Goal: Task Accomplishment & Management: Manage account settings

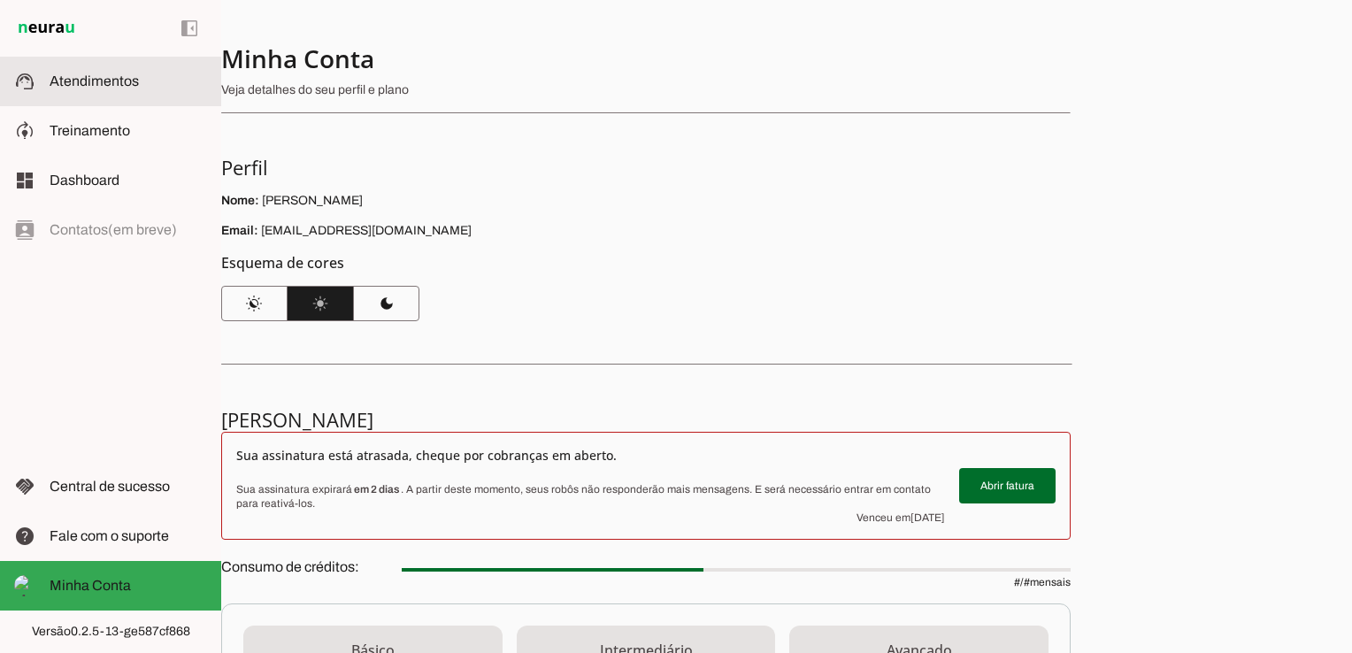
click at [81, 87] on span "Atendimentos" at bounding box center [94, 80] width 89 height 15
click at [89, 82] on span "Atendimentos" at bounding box center [94, 80] width 89 height 15
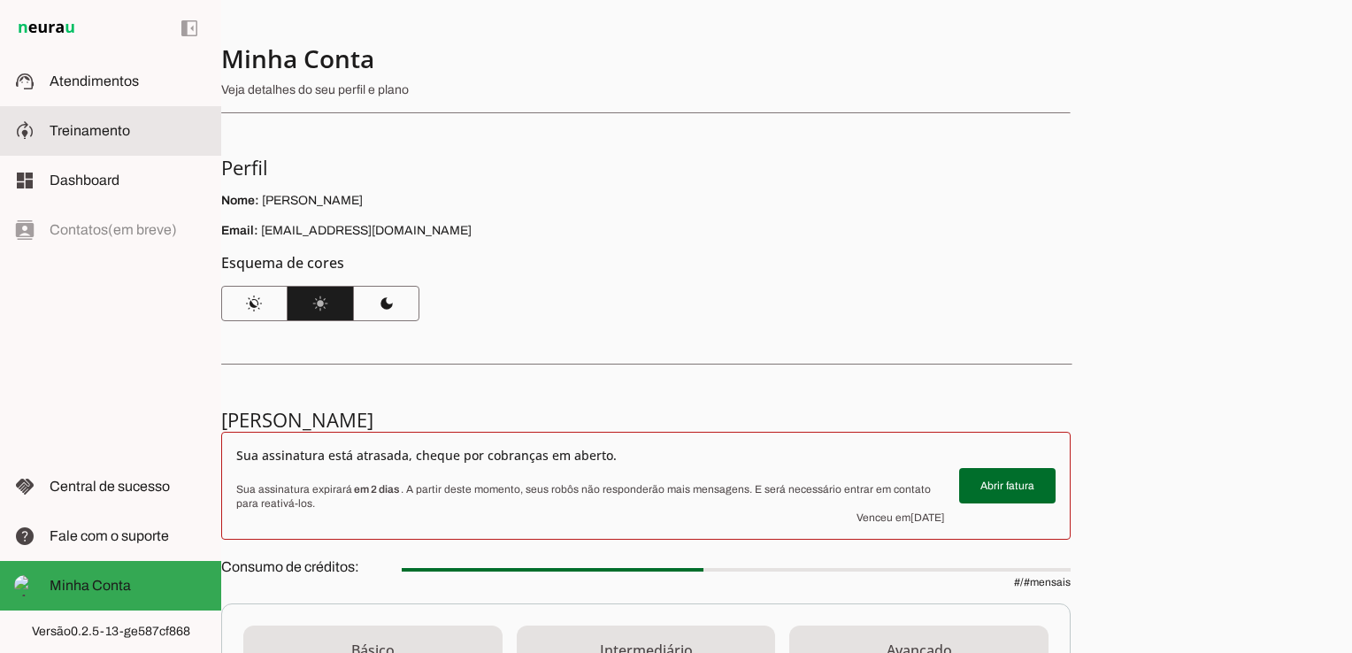
click at [97, 128] on span "Treinamento" at bounding box center [90, 130] width 81 height 15
click at [56, 27] on img at bounding box center [46, 28] width 65 height 21
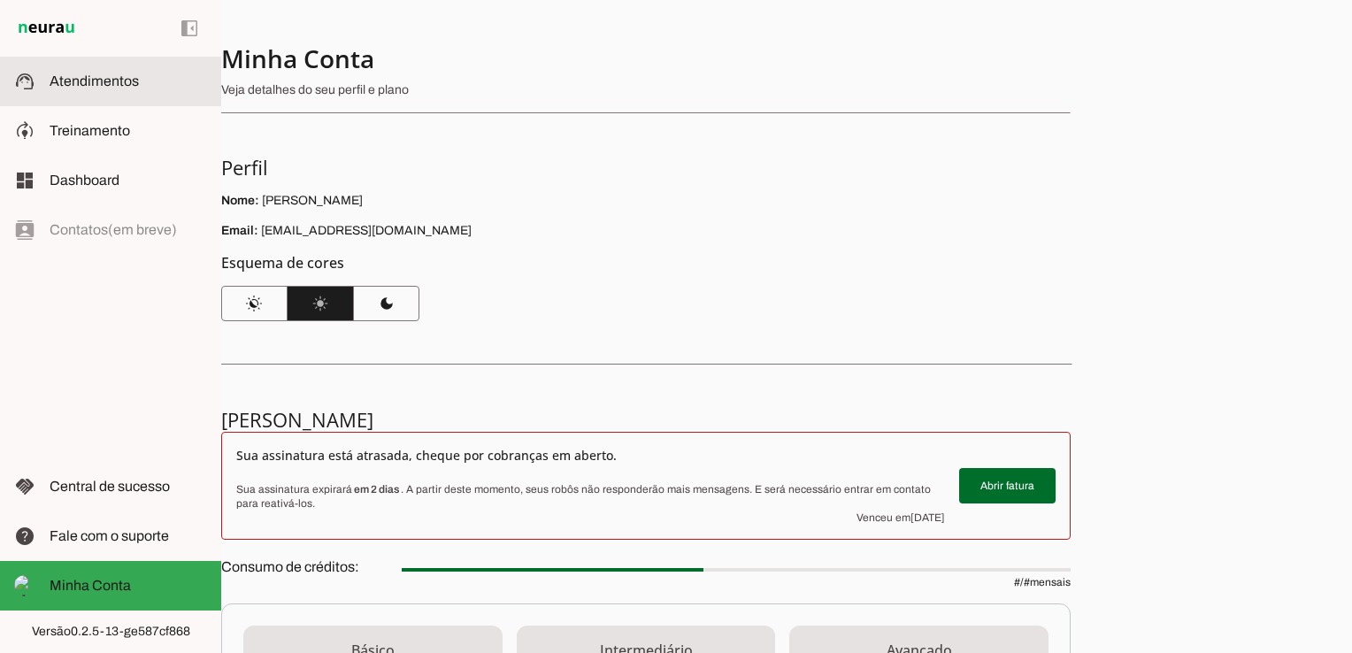
click at [134, 89] on slot at bounding box center [129, 81] width 158 height 21
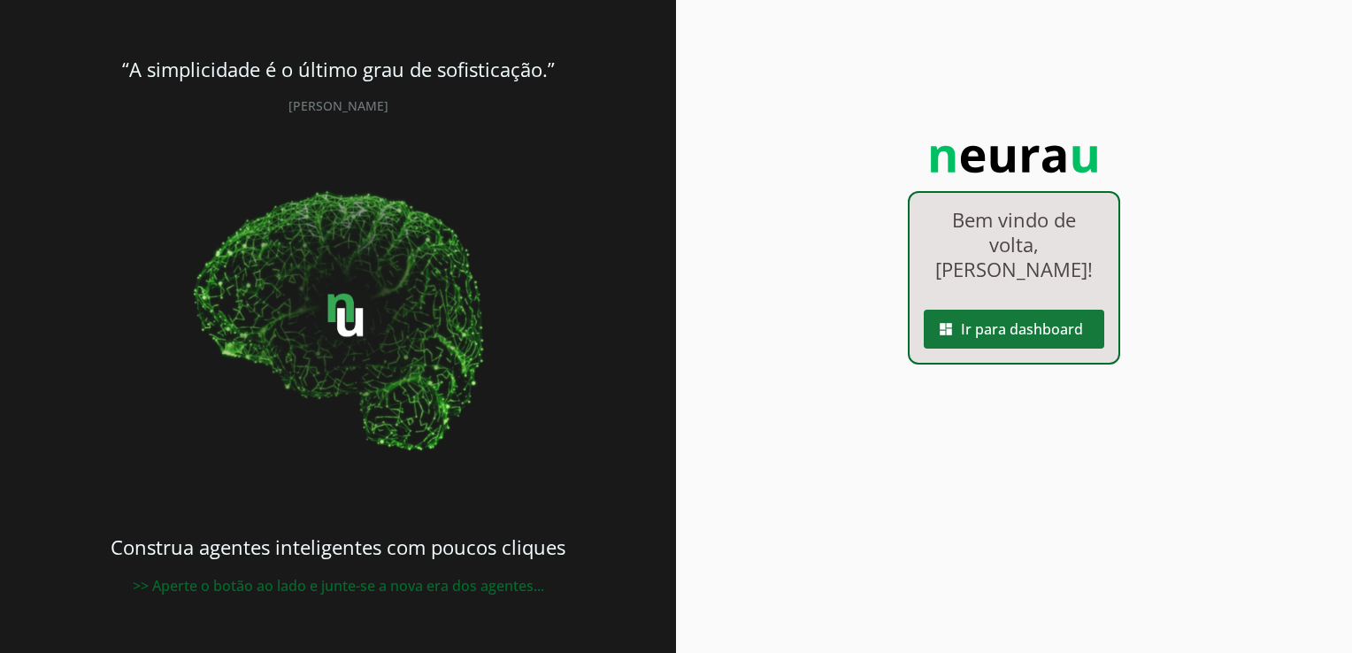
click at [1004, 308] on span at bounding box center [1014, 329] width 181 height 42
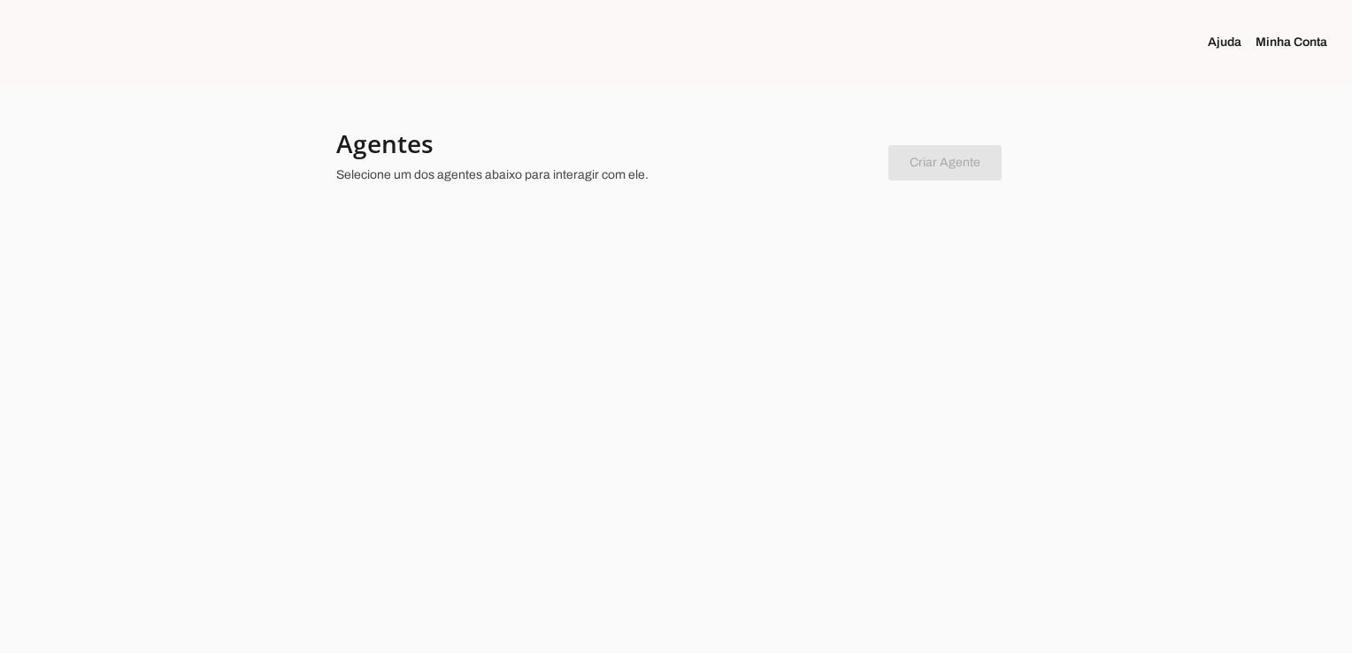
click at [959, 161] on chatbot-new-form "Criar Agente Você atingiu o limite de agentes permitidos. Atualize o seu plano …" at bounding box center [945, 160] width 113 height 42
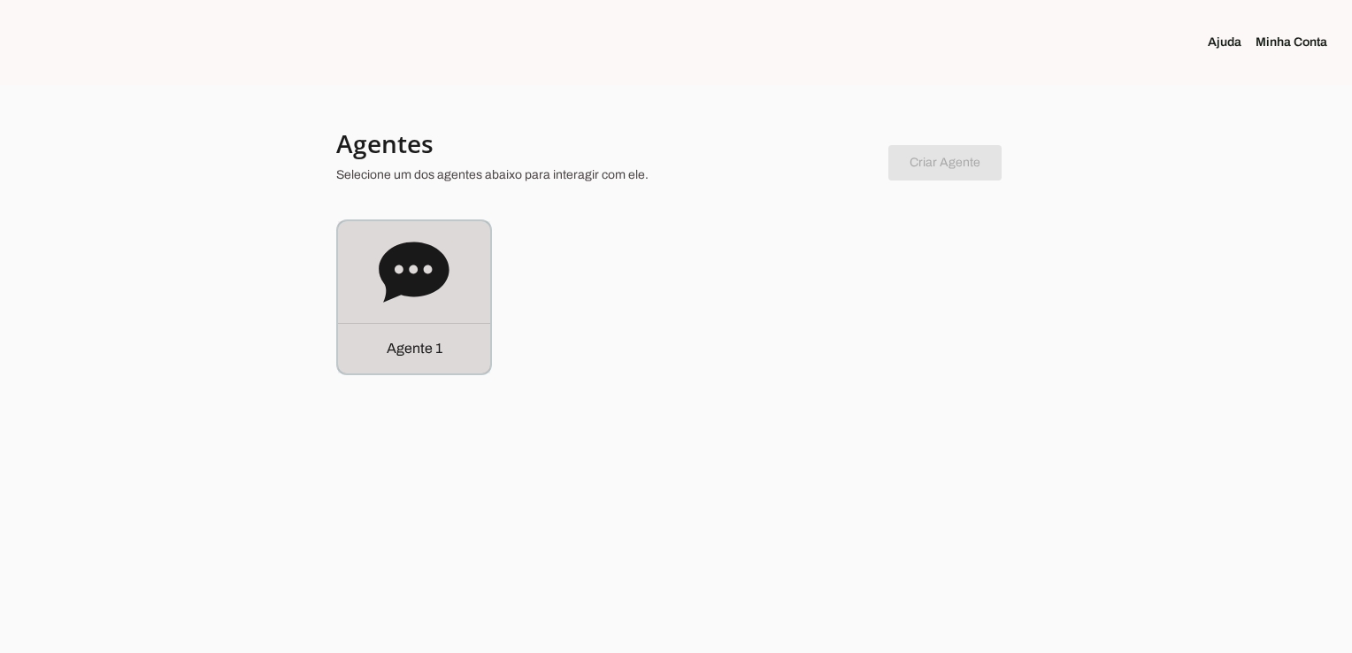
click at [411, 342] on p "Agente 1" at bounding box center [415, 348] width 56 height 21
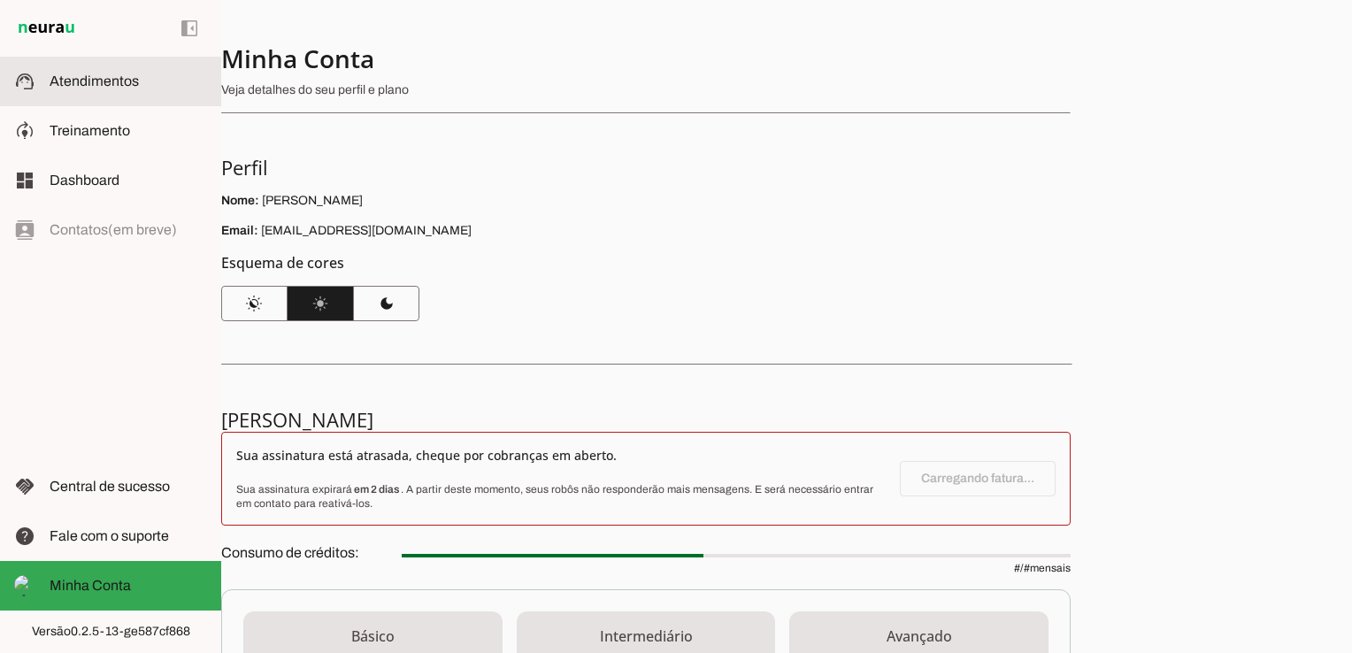
click at [102, 90] on slot at bounding box center [129, 81] width 158 height 21
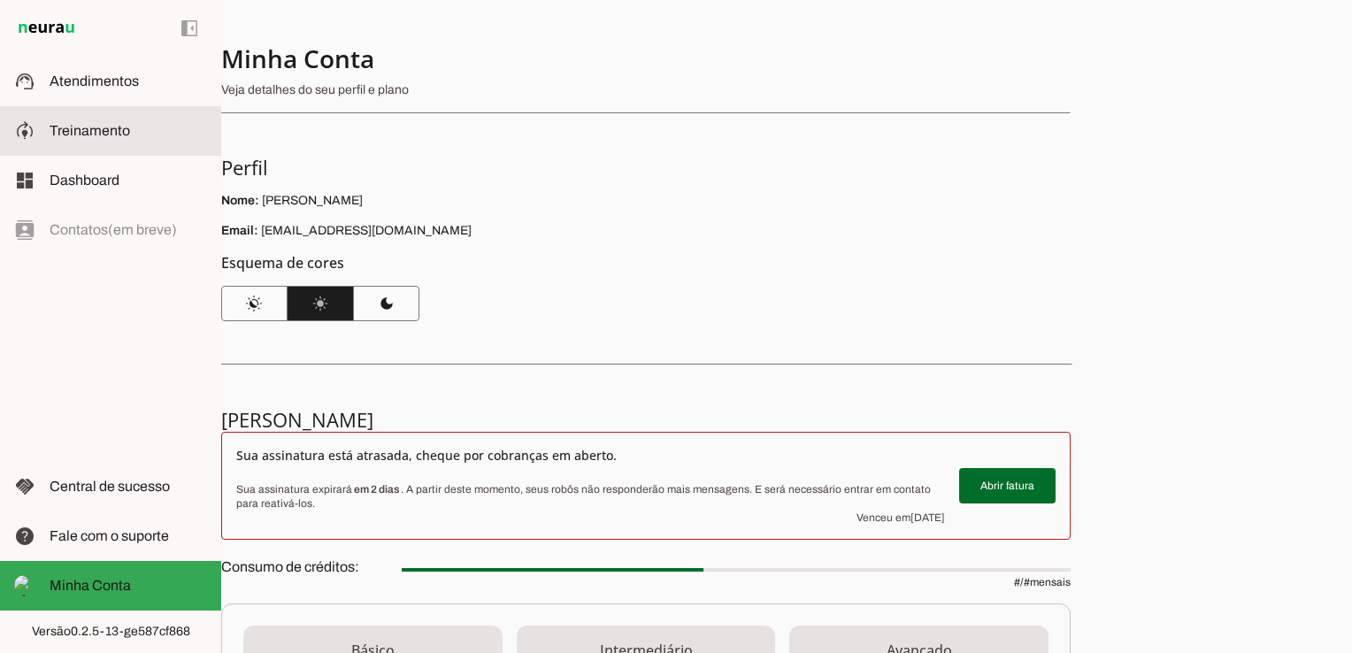
click at [113, 135] on span "Treinamento" at bounding box center [90, 130] width 81 height 15
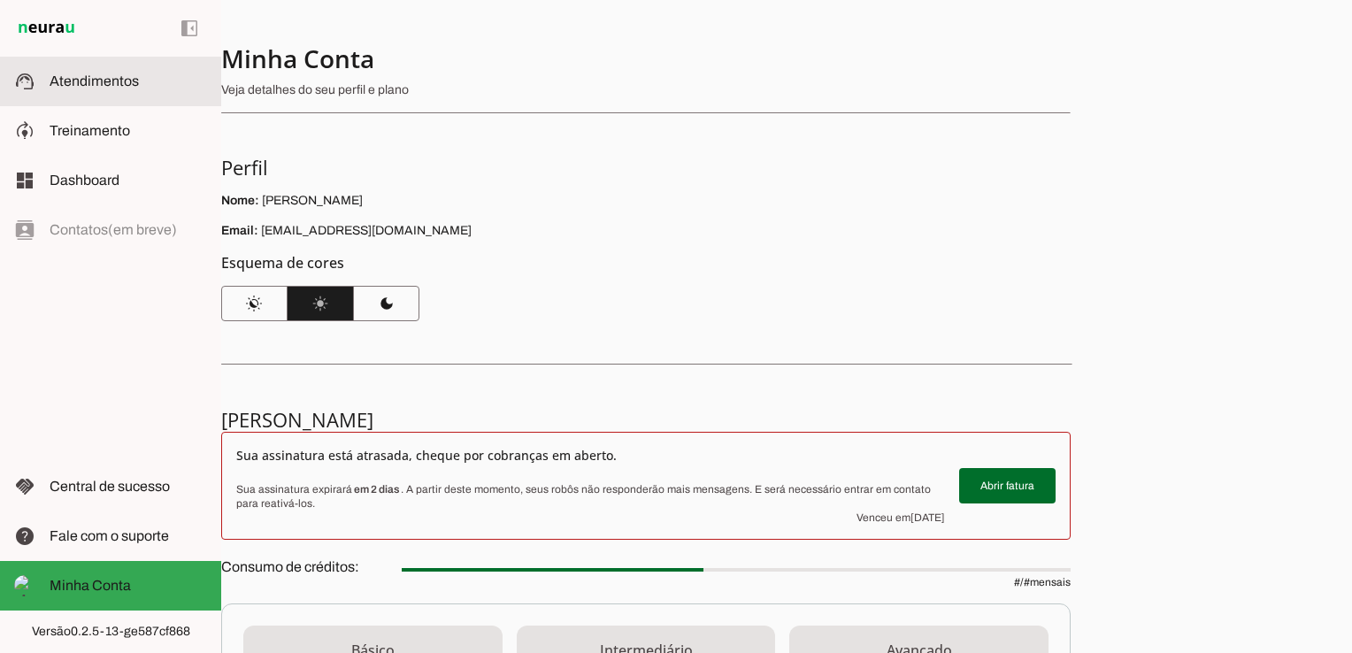
click at [112, 83] on span "Atendimentos" at bounding box center [94, 80] width 89 height 15
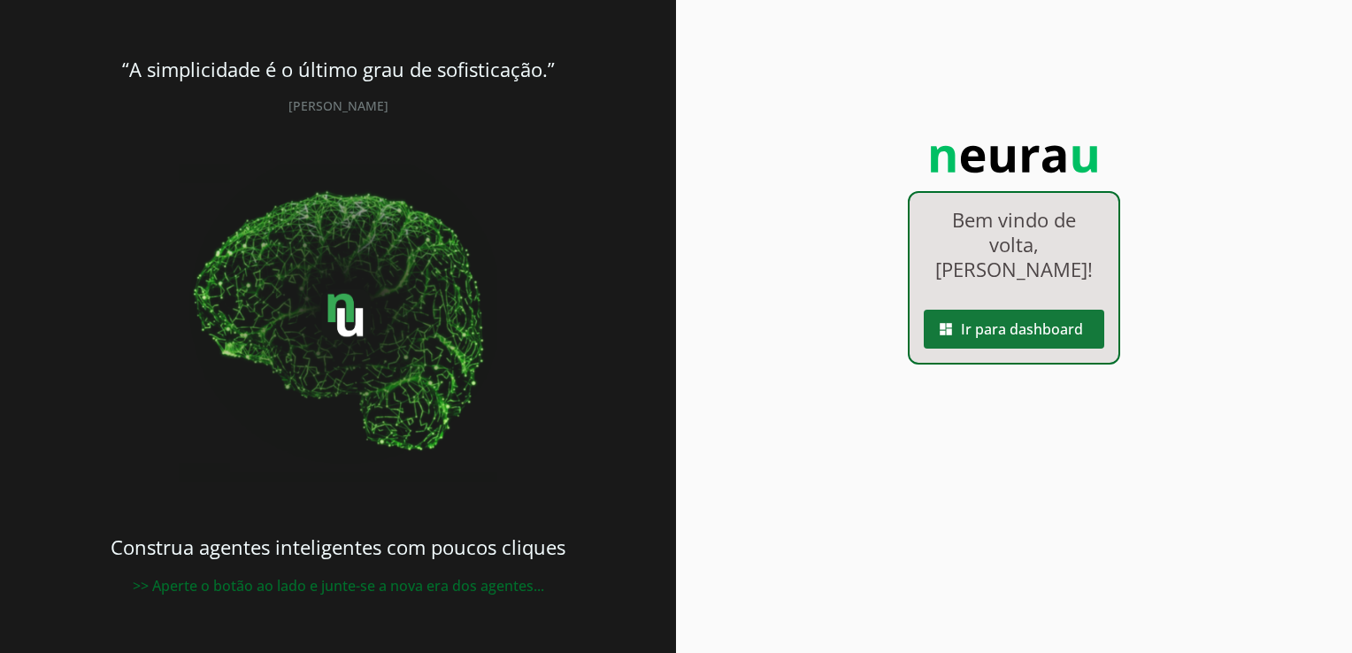
click at [1011, 311] on span at bounding box center [1014, 329] width 181 height 42
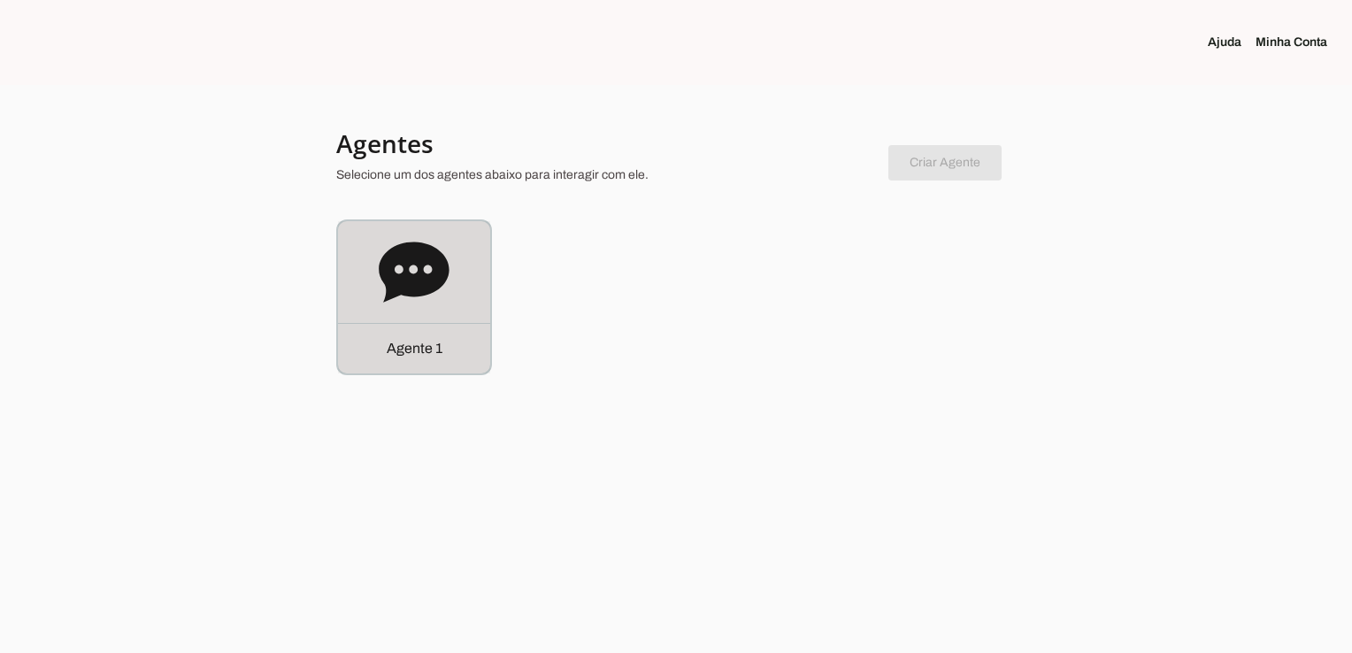
click at [420, 354] on p "Agente 1" at bounding box center [415, 348] width 56 height 21
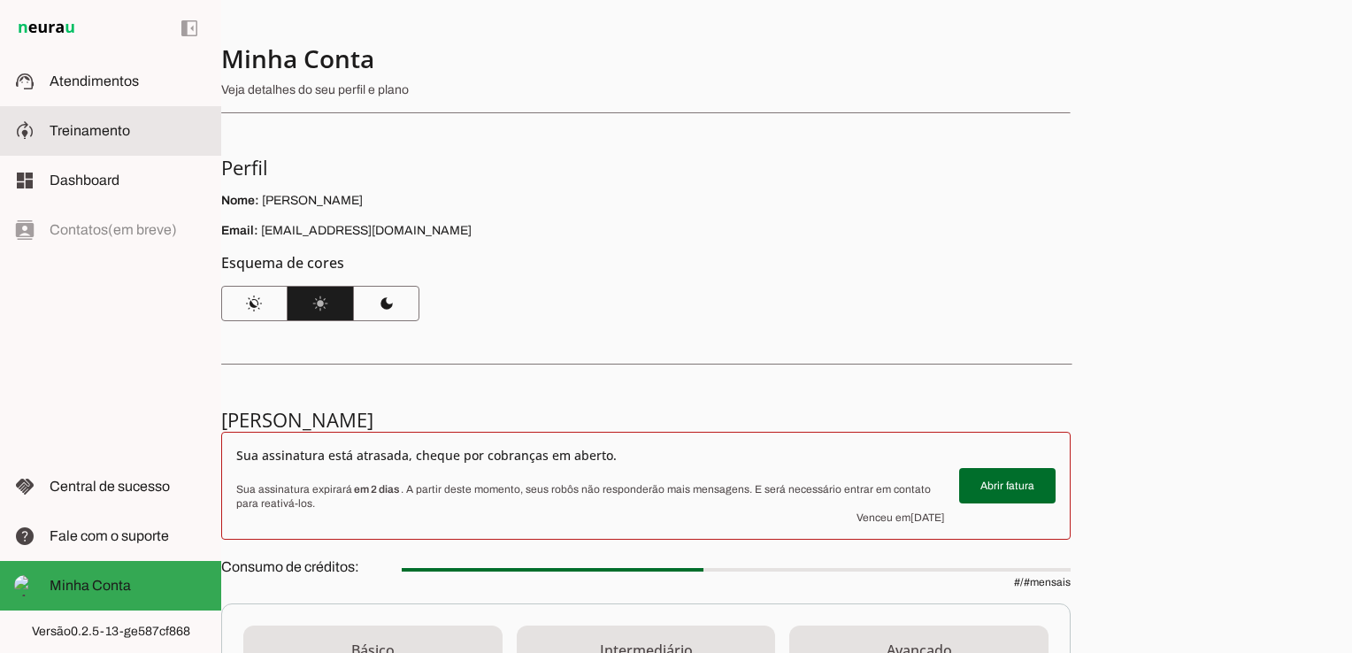
click at [81, 135] on span "Treinamento" at bounding box center [90, 130] width 81 height 15
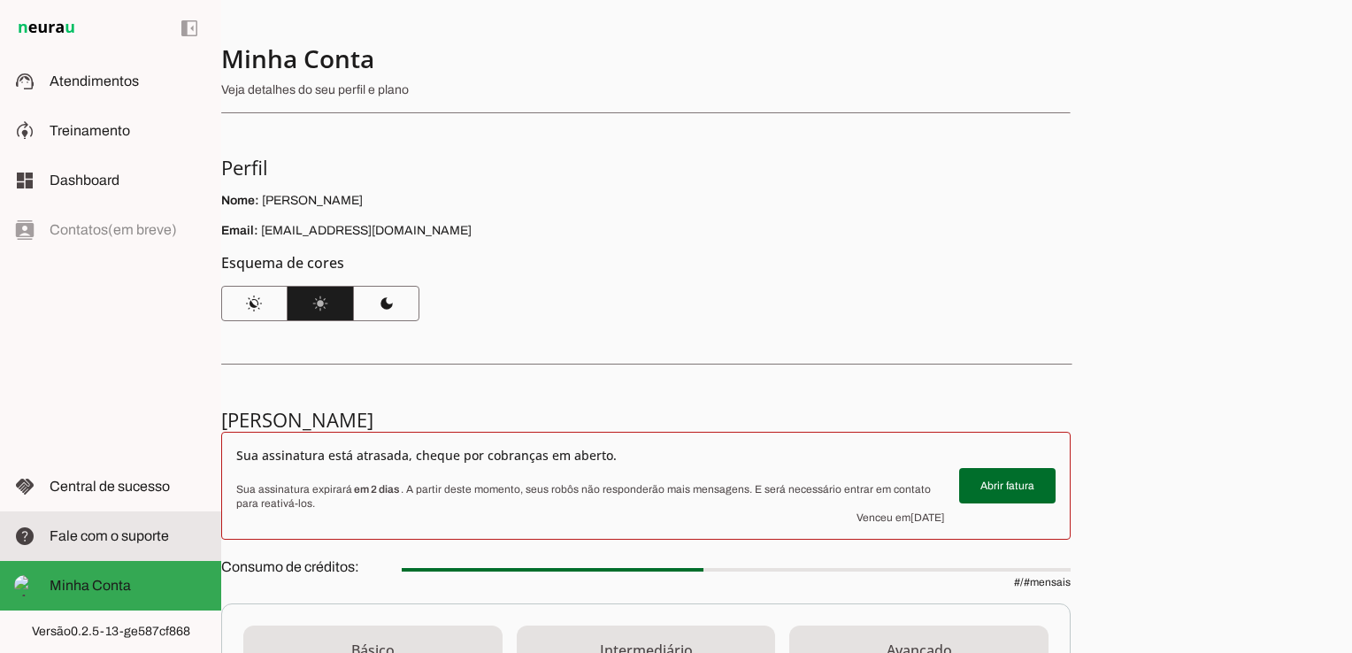
click at [86, 533] on span "Fale com o suporte" at bounding box center [109, 535] width 119 height 15
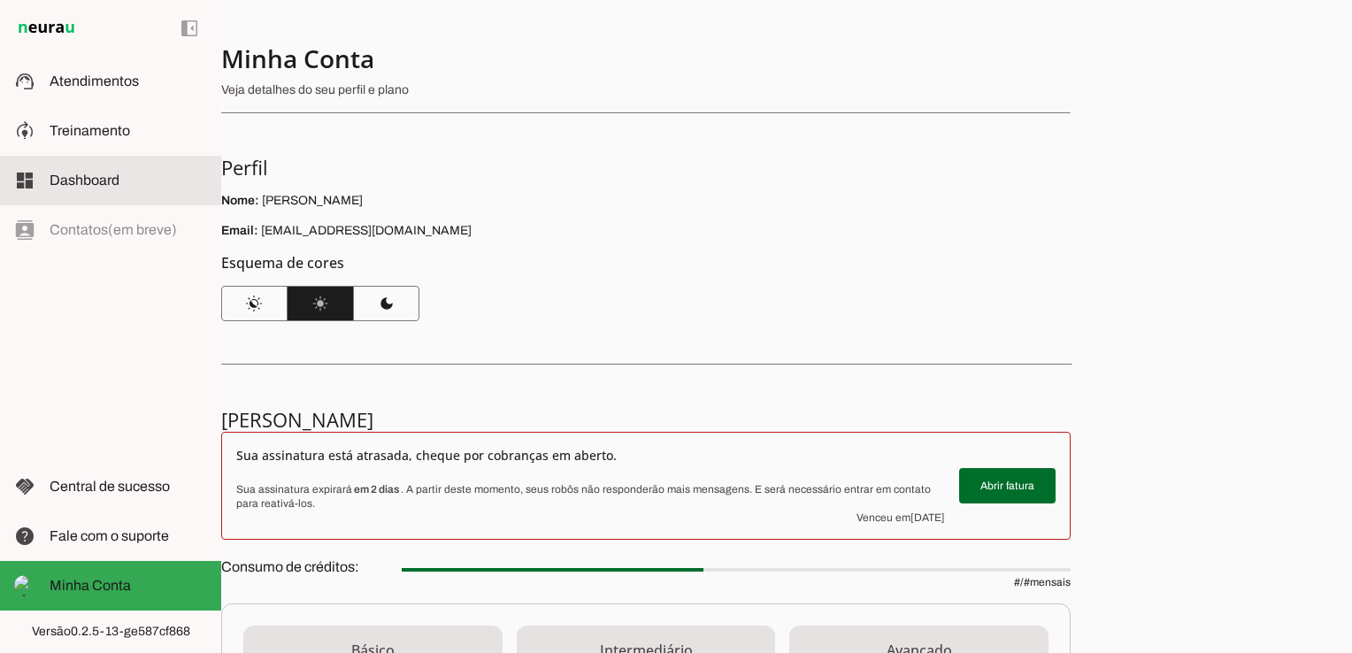
click at [76, 181] on span "Dashboard" at bounding box center [85, 180] width 70 height 15
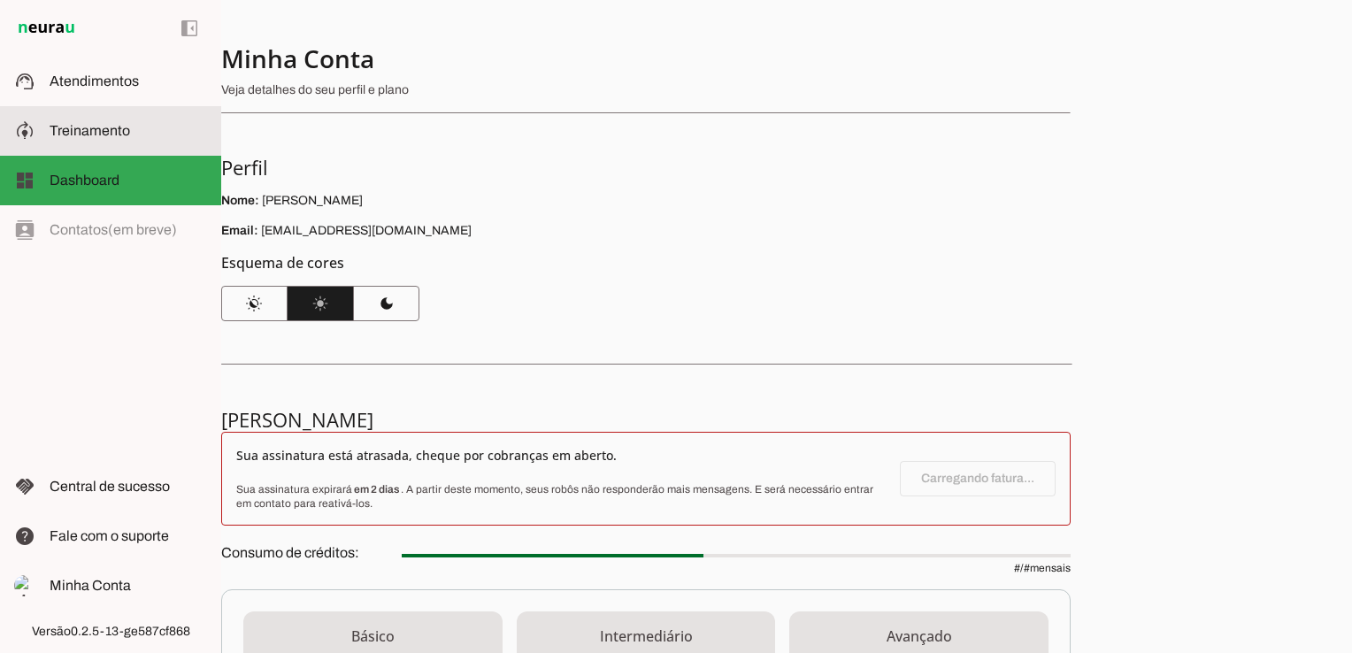
click at [82, 132] on span "Treinamento" at bounding box center [90, 130] width 81 height 15
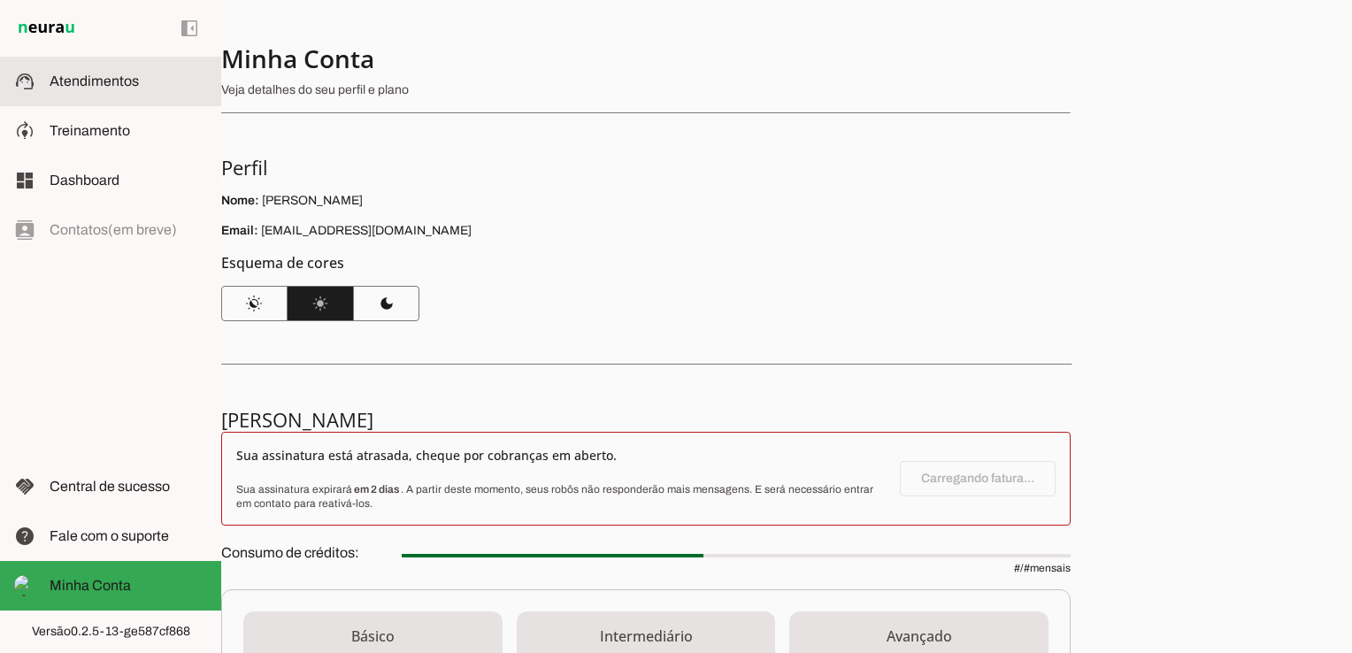
click at [87, 94] on md-item "support_agent Atendimentos Atendimentos" at bounding box center [676, 326] width 1352 height 653
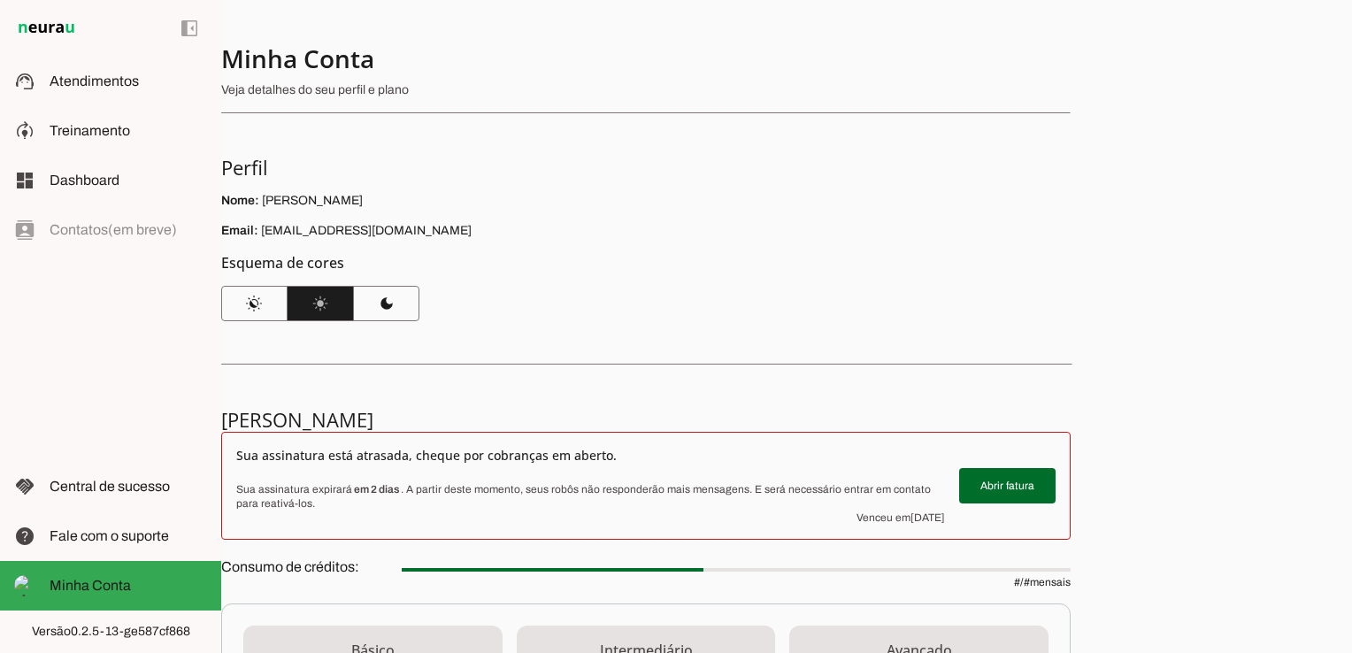
click at [661, 231] on p "Email: dramarianavilasboasquest@gmail.com" at bounding box center [646, 231] width 850 height 18
click at [250, 307] on span at bounding box center [254, 303] width 66 height 42
click at [306, 307] on span at bounding box center [321, 303] width 66 height 42
click at [117, 83] on span "Atendimentos" at bounding box center [94, 80] width 89 height 15
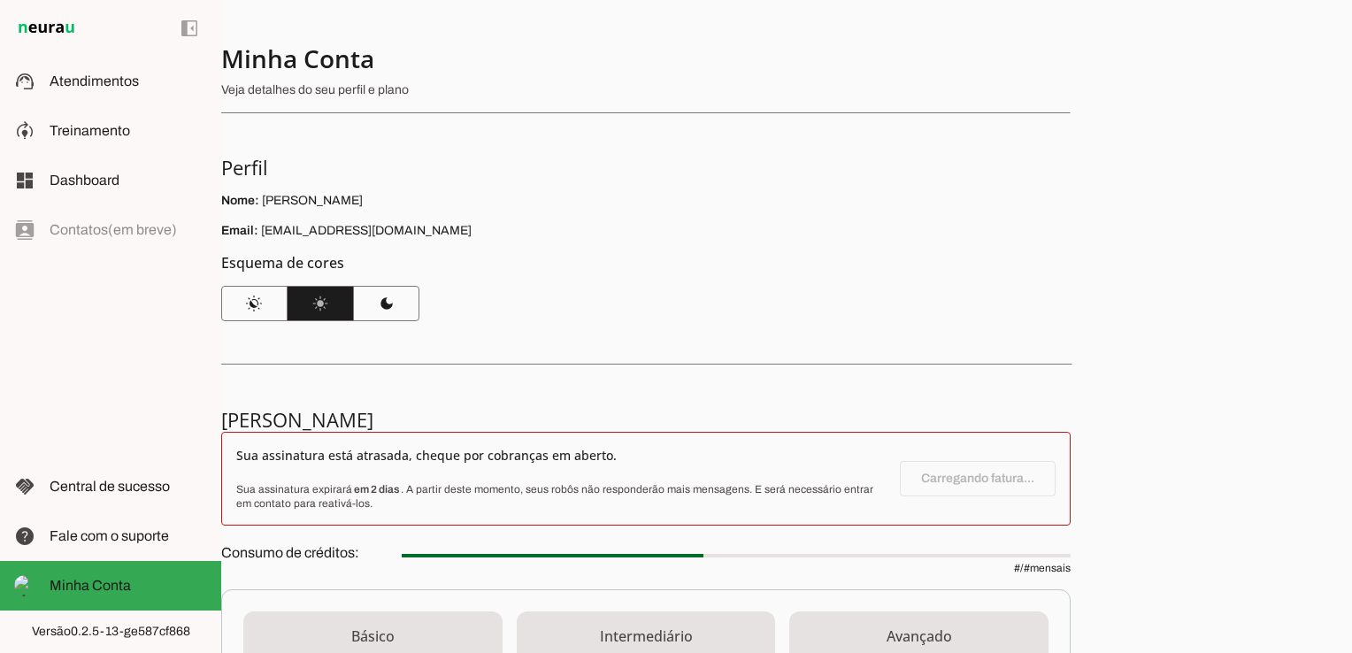
click at [60, 26] on img at bounding box center [46, 28] width 65 height 21
click at [48, 27] on img at bounding box center [46, 28] width 65 height 21
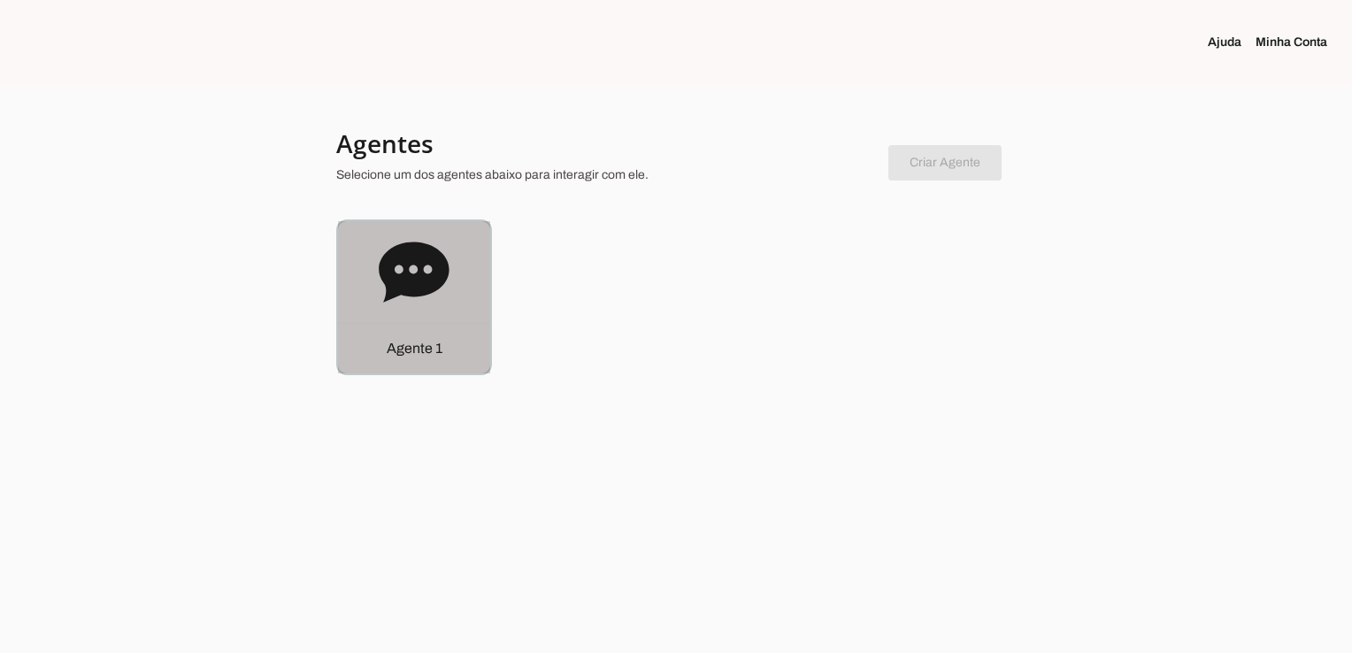
click at [422, 349] on p "Agente 1" at bounding box center [415, 348] width 56 height 21
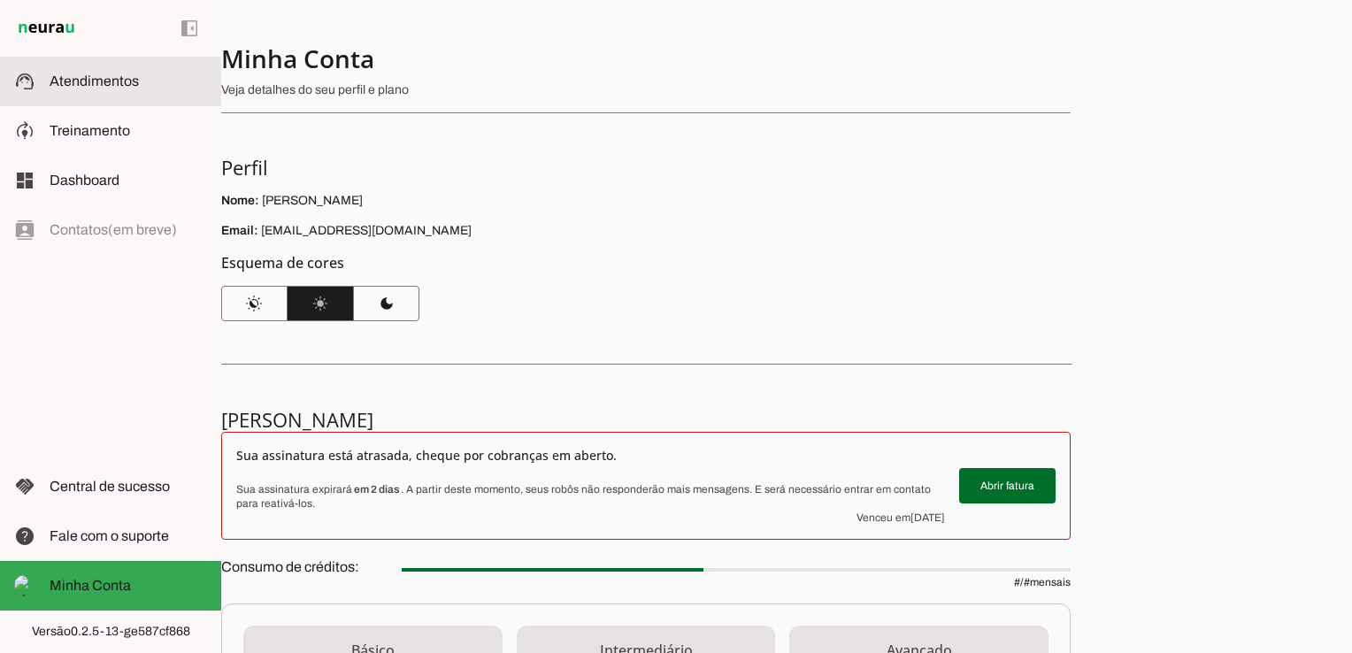
click at [89, 76] on span "Atendimentos" at bounding box center [94, 80] width 89 height 15
click at [68, 65] on md-item "support_agent Atendimentos Atendimentos" at bounding box center [110, 82] width 221 height 50
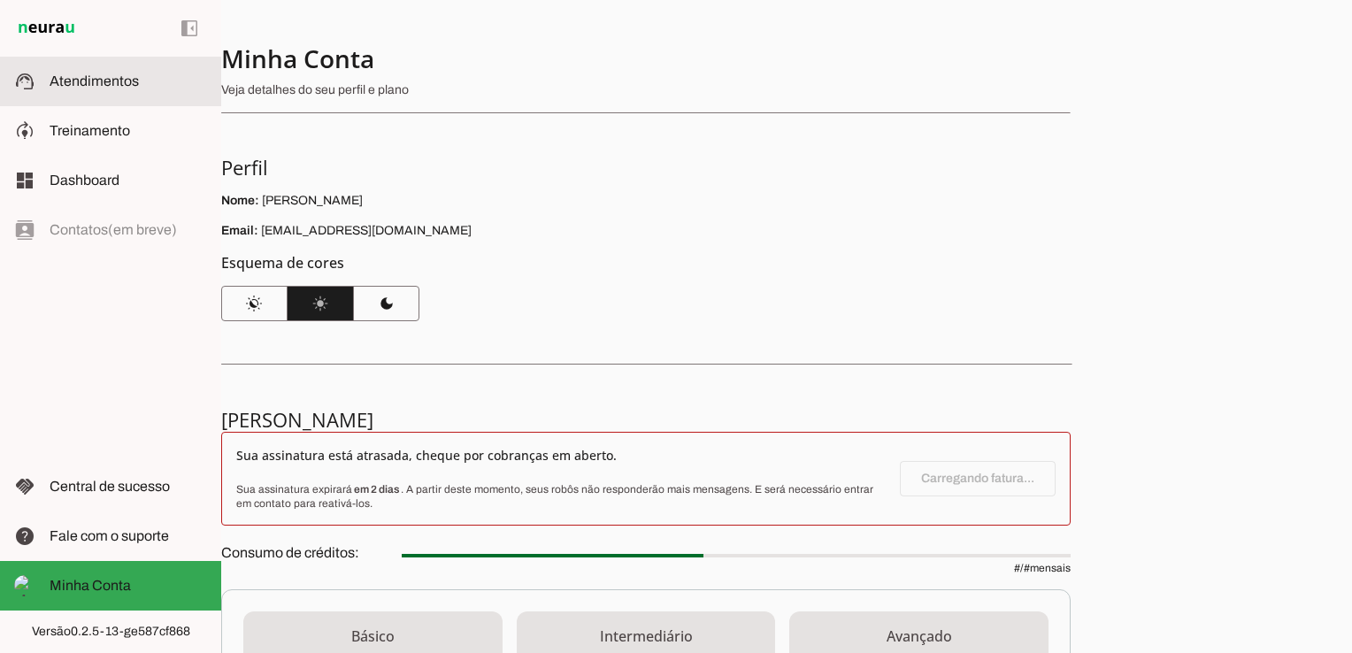
click at [68, 65] on md-item "support_agent Atendimentos Atendimentos" at bounding box center [110, 82] width 221 height 50
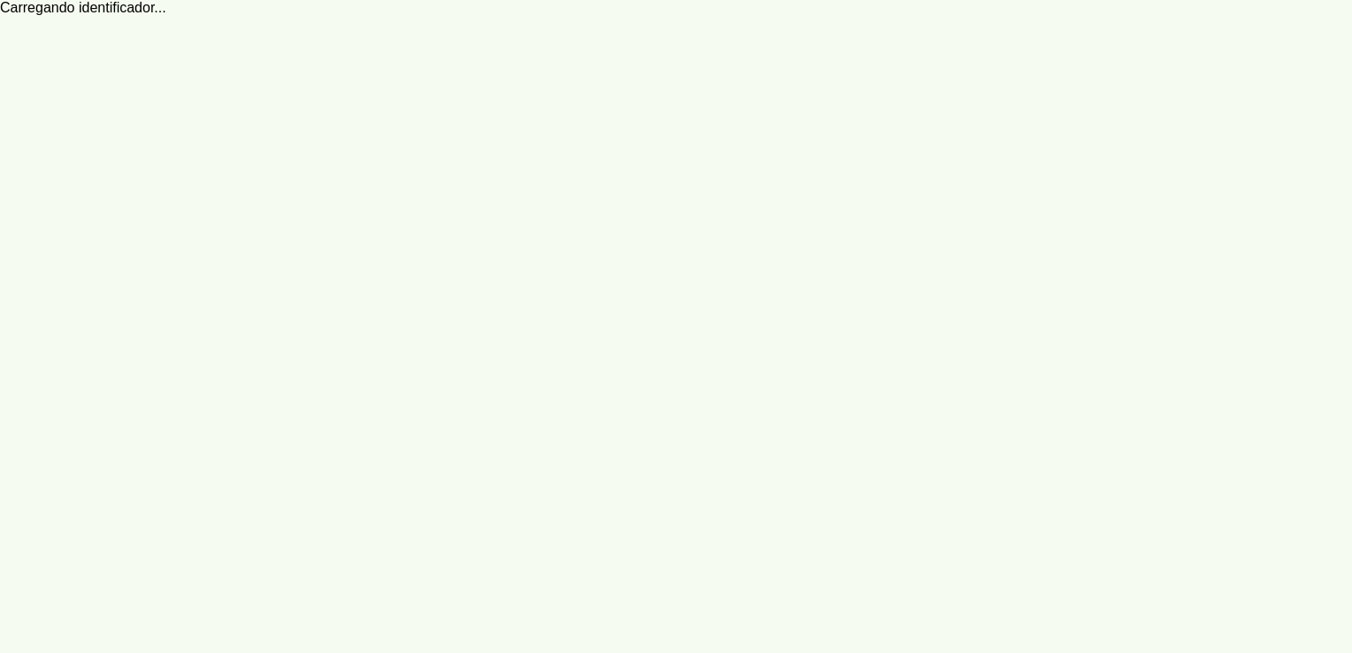
click at [0, 0] on md-item "support_agent Atendimentos Atendimentos" at bounding box center [0, 0] width 0 height 0
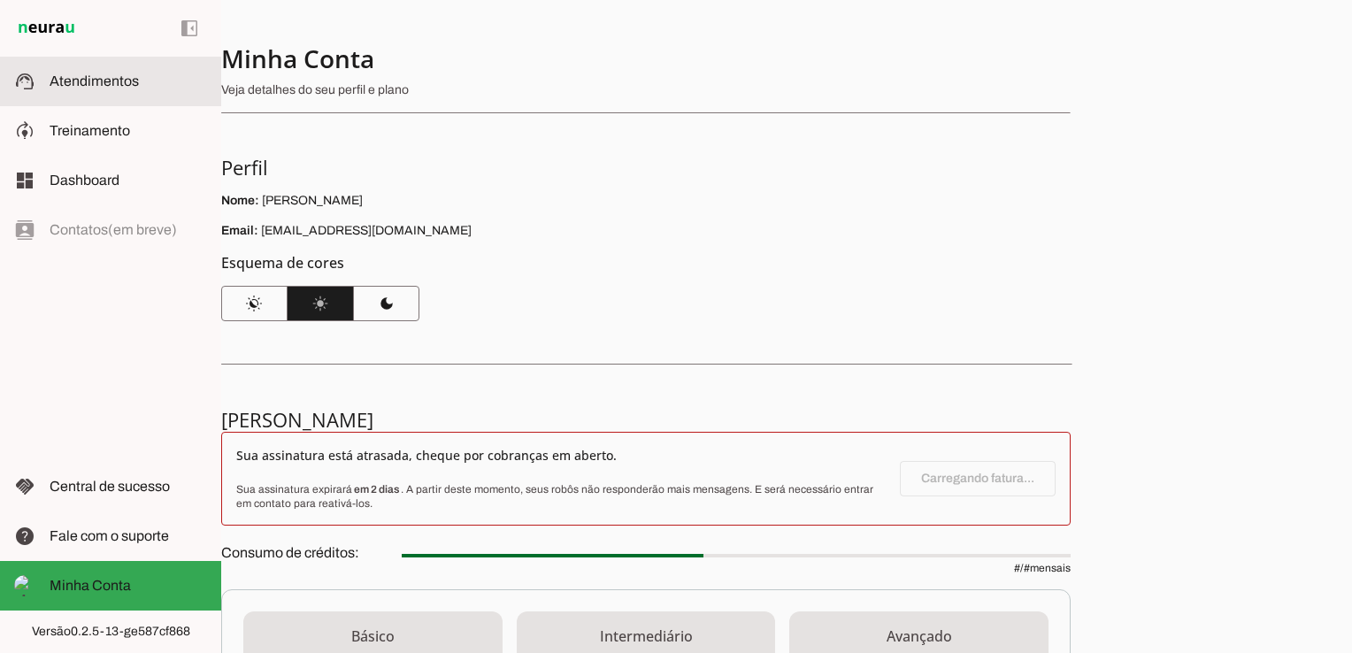
click at [68, 65] on md-item "support_agent Atendimentos Atendimentos" at bounding box center [110, 82] width 221 height 50
click at [68, 65] on main at bounding box center [676, 326] width 1352 height 653
